Goal: Task Accomplishment & Management: Use online tool/utility

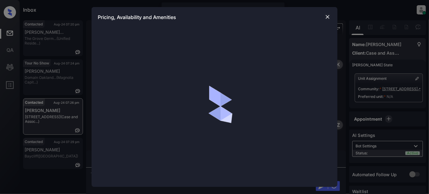
scroll to position [371, 0]
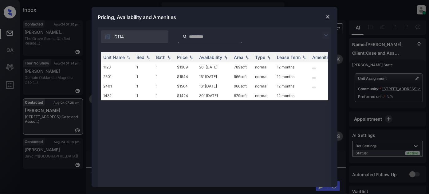
click at [329, 17] on img at bounding box center [327, 17] width 6 height 6
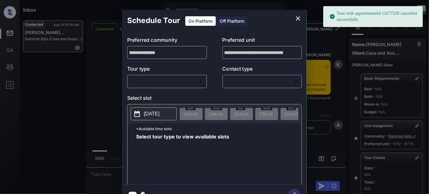
scroll to position [84, 0]
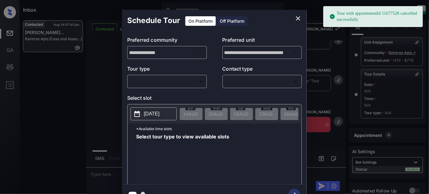
click at [197, 81] on body "Tour with appointmentId 11677528 cancelled successfully Inbox Juan Carlos Manan…" at bounding box center [214, 97] width 429 height 194
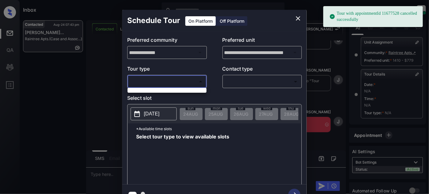
click at [174, 94] on div at bounding box center [214, 97] width 429 height 194
click at [189, 82] on body "Tour with appointmentId 11677528 cancelled successfully Inbox Juan Carlos Manan…" at bounding box center [214, 97] width 429 height 194
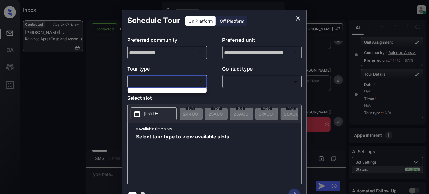
click at [298, 15] on div at bounding box center [214, 97] width 429 height 194
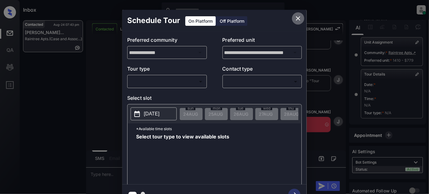
click at [297, 18] on icon "close" at bounding box center [298, 18] width 4 height 4
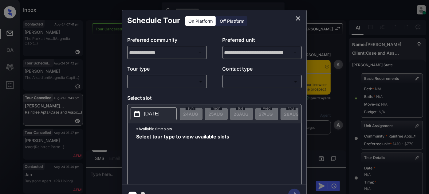
scroll to position [106, 0]
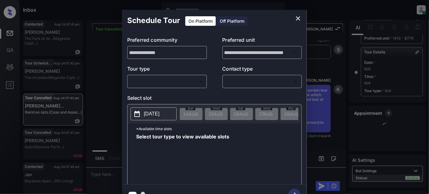
click at [166, 80] on body "Inbox Juan Carlos Manantan Online Set yourself offline Set yourself on break Pr…" at bounding box center [214, 97] width 429 height 194
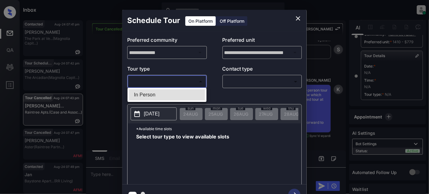
click at [164, 95] on li "In Person" at bounding box center [167, 94] width 76 height 11
type input "********"
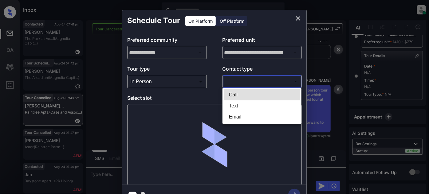
click at [226, 79] on body "Inbox Juan Carlos Manantan Online Set yourself offline Set yourself on break Pr…" at bounding box center [214, 97] width 429 height 194
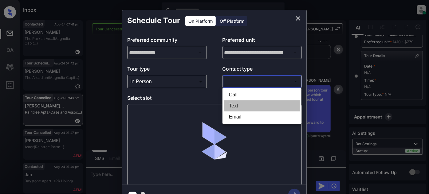
click at [236, 106] on li "Text" at bounding box center [262, 105] width 76 height 11
type input "****"
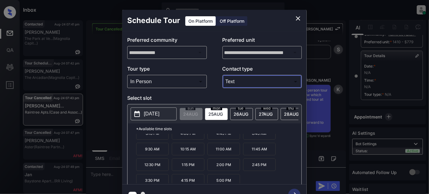
scroll to position [41, 0]
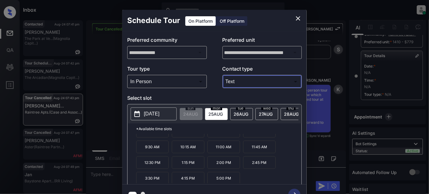
click at [298, 18] on icon "close" at bounding box center [298, 18] width 4 height 4
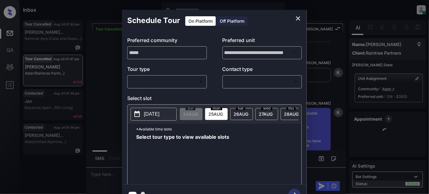
scroll to position [6, 0]
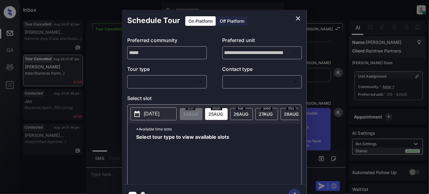
click at [206, 82] on div "​ ​" at bounding box center [167, 81] width 80 height 13
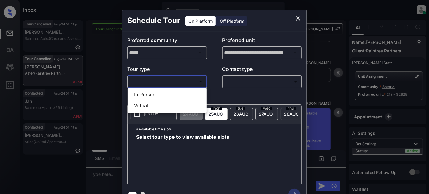
click at [199, 82] on body "Inbox Juan Carlos Manantan Online Set yourself offline Set yourself on break Pr…" at bounding box center [214, 97] width 429 height 194
click at [167, 95] on li "In Person" at bounding box center [167, 94] width 76 height 11
type input "********"
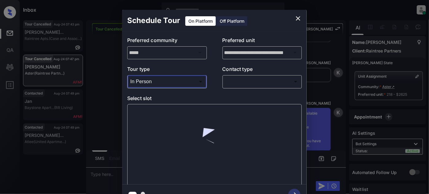
click at [251, 83] on body "Inbox Juan Carlos Manantan Online Set yourself offline Set yourself on break Pr…" at bounding box center [214, 97] width 429 height 194
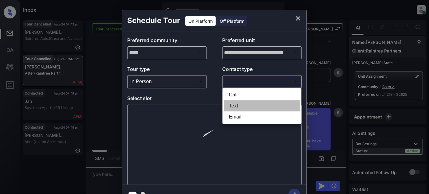
click at [240, 102] on li "Text" at bounding box center [262, 105] width 76 height 11
type input "****"
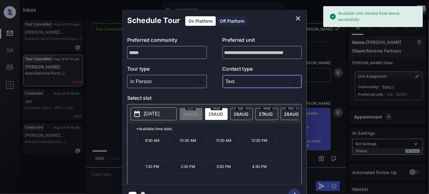
click at [286, 114] on span "[DATE]" at bounding box center [291, 113] width 15 height 5
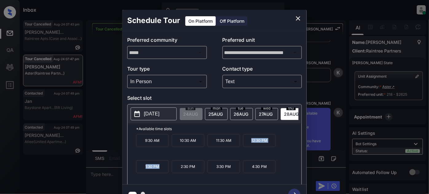
drag, startPoint x: 241, startPoint y: 141, endPoint x: 169, endPoint y: 170, distance: 76.9
click at [169, 170] on div "9:30 AM 10:30 AM 11:30 AM 12:30 PM 1:30 PM 2:30 PM 3:30 PM 4:30 PM" at bounding box center [218, 158] width 165 height 49
copy div "12:30 PM 1:30 PM"
click at [295, 19] on icon "close" at bounding box center [297, 18] width 7 height 7
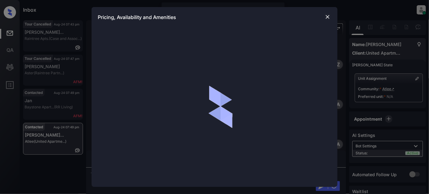
scroll to position [50, 0]
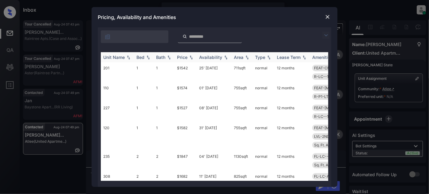
click at [185, 57] on div "Price" at bounding box center [182, 57] width 10 height 5
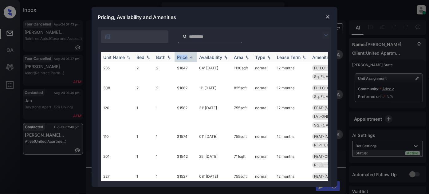
click at [184, 58] on div "Price" at bounding box center [182, 57] width 10 height 5
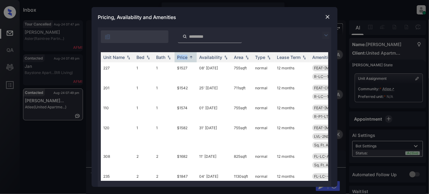
click at [327, 18] on img at bounding box center [327, 17] width 6 height 6
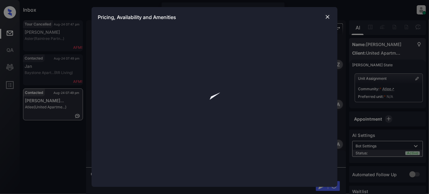
scroll to position [245, 0]
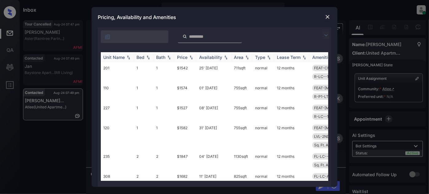
click at [185, 59] on div "Price" at bounding box center [182, 57] width 10 height 5
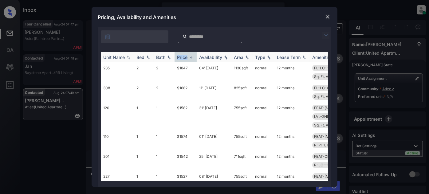
click at [185, 59] on div "Price" at bounding box center [182, 57] width 10 height 5
click at [328, 15] on img at bounding box center [327, 17] width 6 height 6
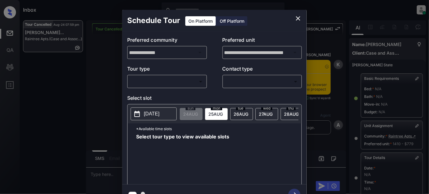
scroll to position [106, 0]
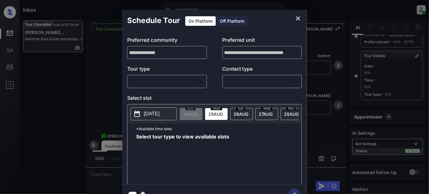
click at [188, 82] on body "Inbox [PERSON_NAME] Online Set yourself offline Set yourself on break Profile S…" at bounding box center [214, 97] width 429 height 194
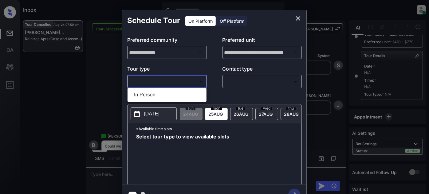
click at [297, 18] on div at bounding box center [214, 97] width 429 height 194
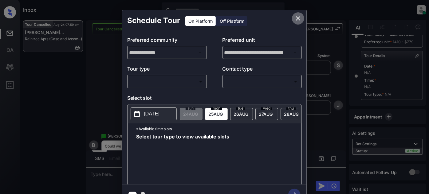
click at [299, 18] on icon "close" at bounding box center [298, 18] width 4 height 4
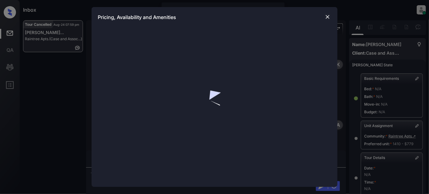
scroll to position [4045, 0]
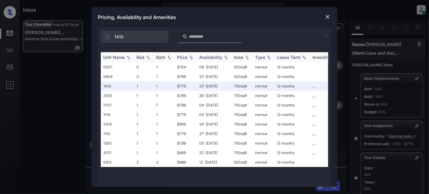
click at [186, 57] on div "Price" at bounding box center [182, 57] width 10 height 5
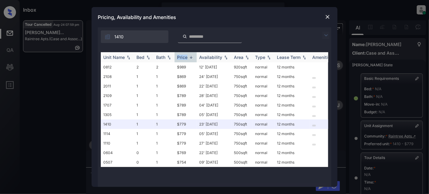
click at [186, 57] on div "Price" at bounding box center [182, 57] width 10 height 5
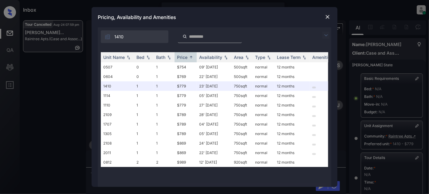
click at [333, 14] on div "Pricing, Availability and Amenities" at bounding box center [215, 17] width 246 height 20
click at [330, 14] on img at bounding box center [327, 17] width 6 height 6
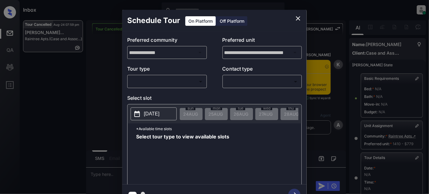
scroll to position [84, 0]
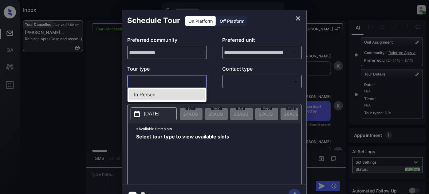
drag, startPoint x: 191, startPoint y: 83, endPoint x: 179, endPoint y: 91, distance: 14.5
click at [191, 84] on body "Inbox [PERSON_NAME] Online Set yourself offline Set yourself on break Profile S…" at bounding box center [214, 97] width 429 height 194
click at [166, 93] on li "In Person" at bounding box center [167, 94] width 76 height 11
type input "********"
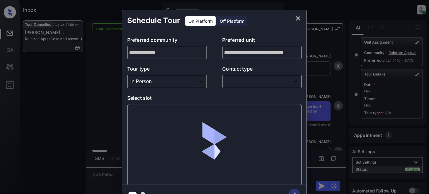
click at [244, 80] on body "Inbox [PERSON_NAME] Online Set yourself offline Set yourself on break Profile S…" at bounding box center [214, 97] width 429 height 194
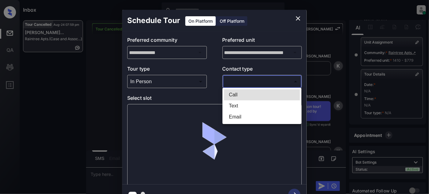
click at [227, 104] on li "Text" at bounding box center [262, 105] width 76 height 11
type input "****"
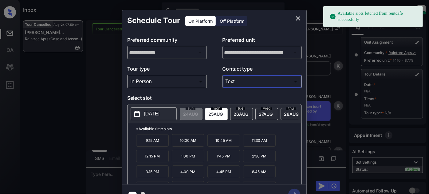
click at [284, 114] on span "[DATE]" at bounding box center [291, 113] width 15 height 5
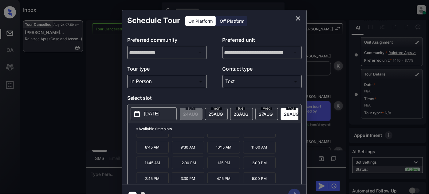
scroll to position [41, 0]
click at [264, 178] on p "5:00 PM" at bounding box center [259, 178] width 33 height 13
click at [295, 191] on icon "button" at bounding box center [294, 195] width 12 height 12
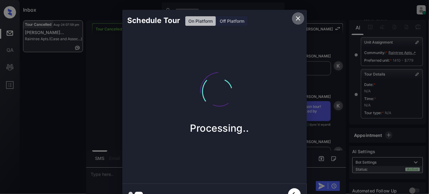
click at [298, 18] on icon "close" at bounding box center [298, 18] width 4 height 4
